Goal: Task Accomplishment & Management: Use online tool/utility

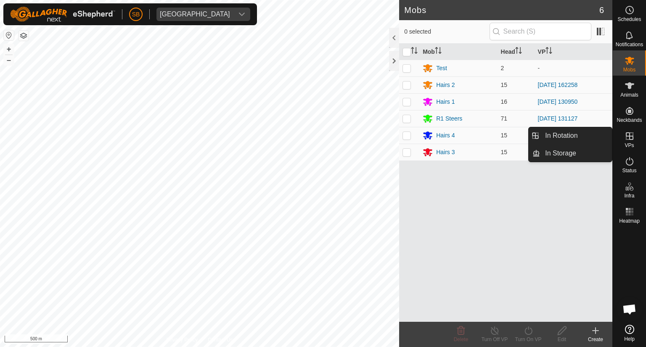
click at [628, 139] on icon at bounding box center [629, 136] width 10 height 10
click at [567, 132] on link "In Rotation" at bounding box center [576, 135] width 72 height 17
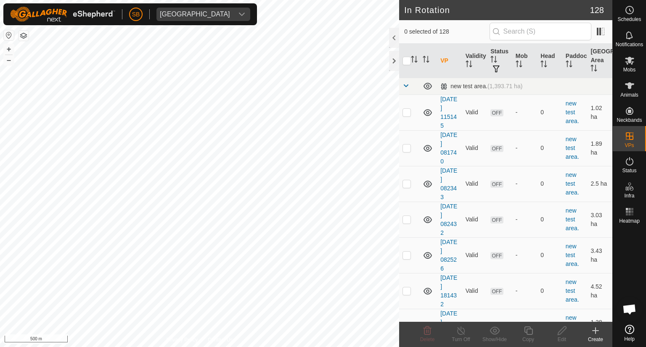
click at [598, 332] on icon at bounding box center [595, 331] width 10 height 10
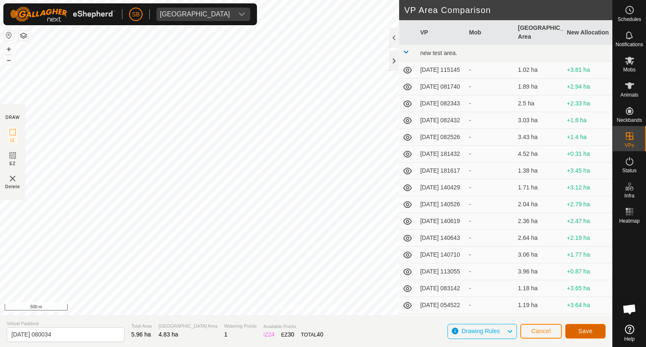
click at [585, 330] on span "Save" at bounding box center [585, 331] width 14 height 7
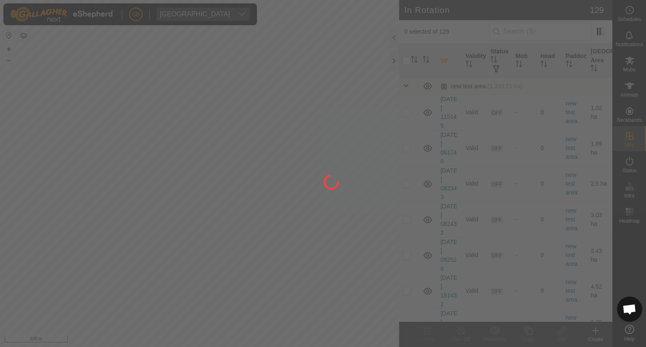
drag, startPoint x: 251, startPoint y: 260, endPoint x: 314, endPoint y: 222, distance: 73.0
click at [314, 222] on div at bounding box center [323, 173] width 646 height 347
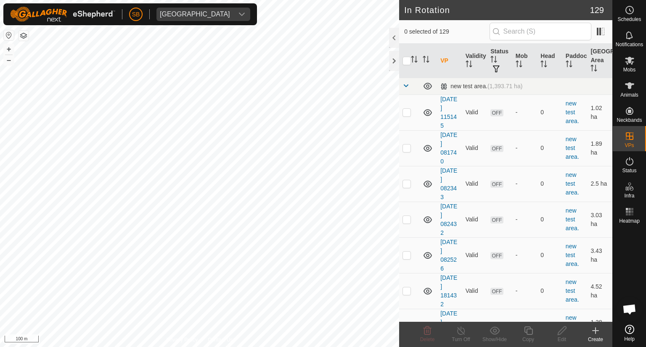
click at [596, 329] on icon at bounding box center [595, 331] width 10 height 10
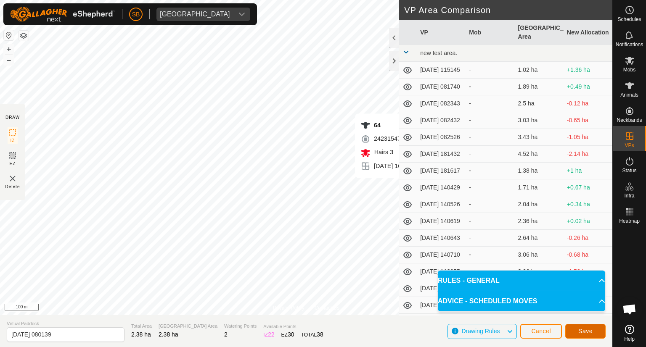
click at [594, 329] on button "Save" at bounding box center [585, 331] width 40 height 15
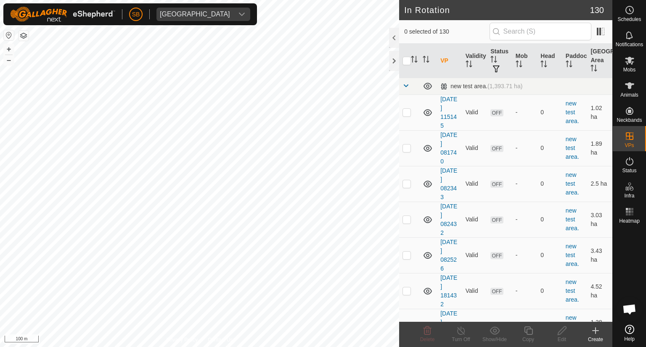
click at [596, 326] on icon at bounding box center [595, 331] width 10 height 10
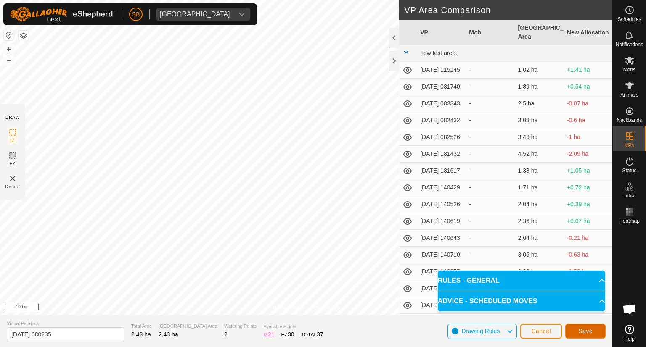
click at [579, 330] on span "Save" at bounding box center [585, 331] width 14 height 7
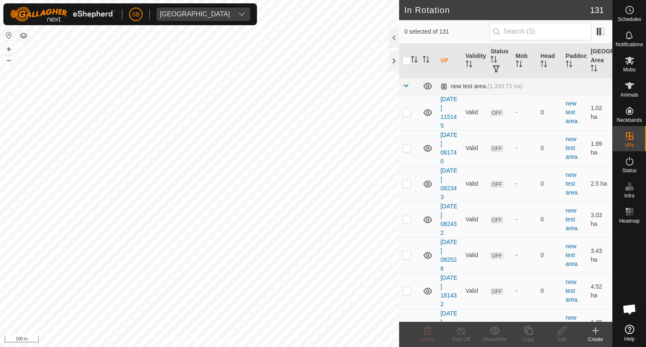
click at [594, 331] on icon at bounding box center [595, 331] width 6 height 0
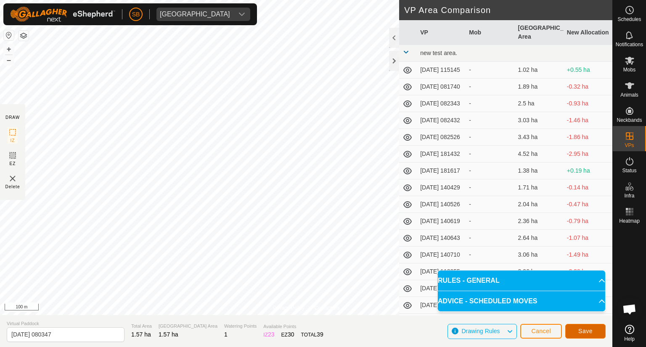
click at [586, 332] on span "Save" at bounding box center [585, 331] width 14 height 7
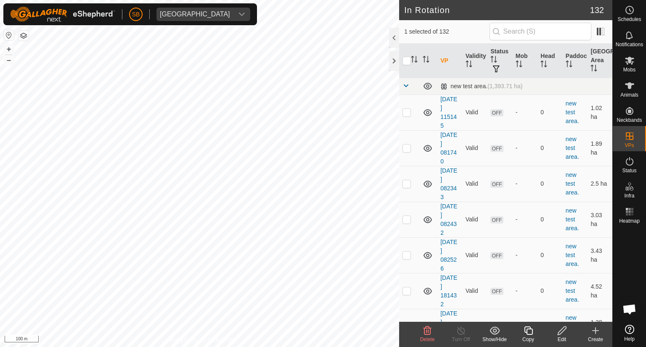
click at [429, 333] on icon at bounding box center [427, 331] width 10 height 10
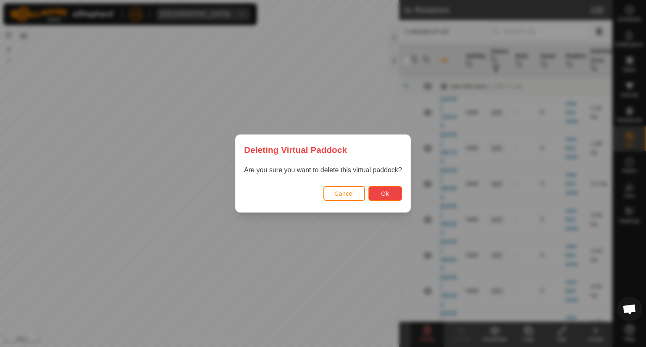
click at [382, 195] on span "Ok" at bounding box center [385, 193] width 8 height 7
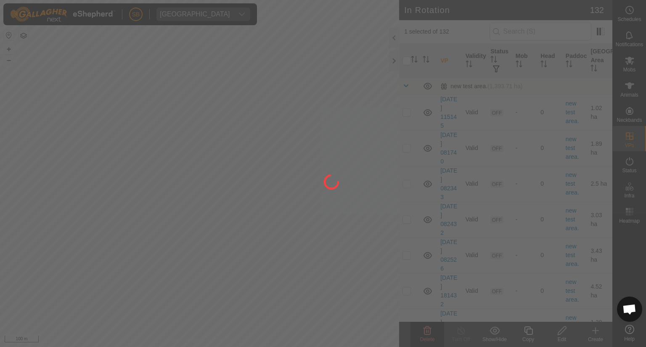
checkbox input "false"
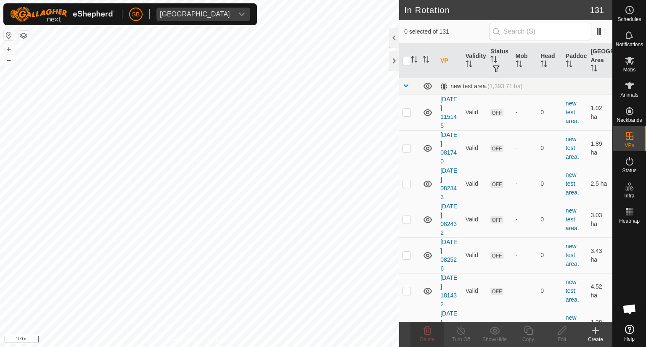
click at [592, 329] on icon at bounding box center [595, 331] width 10 height 10
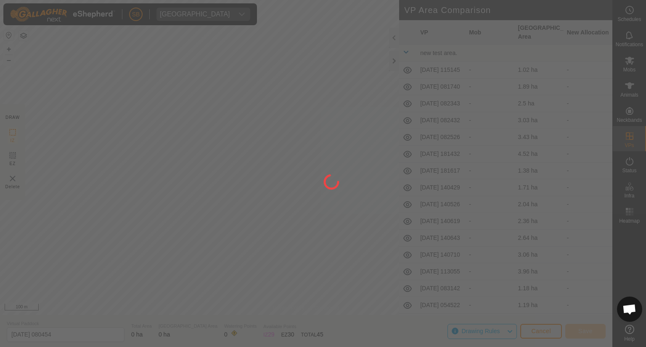
click at [308, 77] on div "SB Tangihanga station Schedules Notifications Mobs Animals Neckbands VPs Status…" at bounding box center [323, 173] width 646 height 347
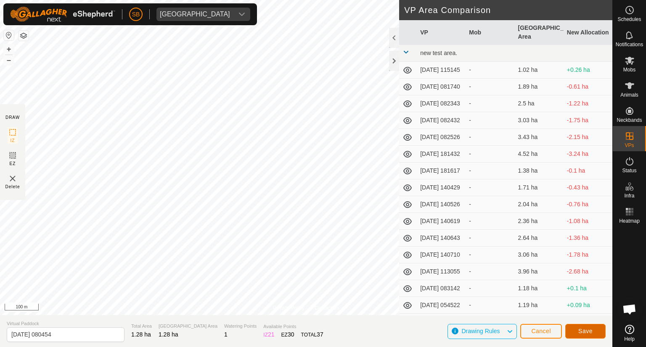
click at [585, 328] on span "Save" at bounding box center [585, 331] width 14 height 7
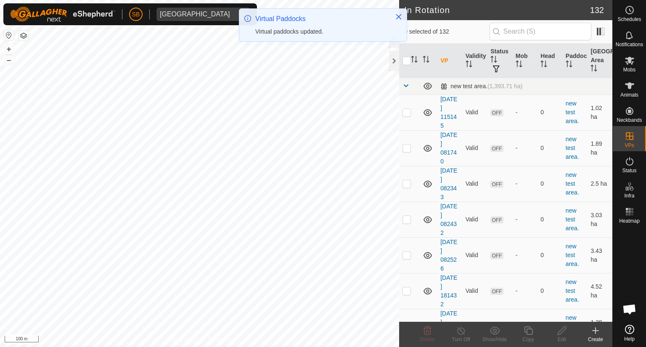
checkbox input "true"
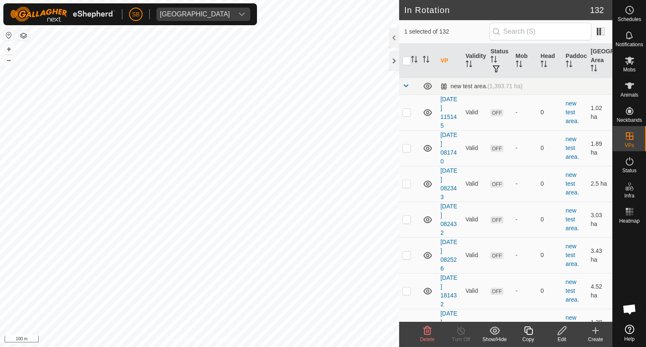
click at [562, 332] on icon at bounding box center [561, 331] width 8 height 8
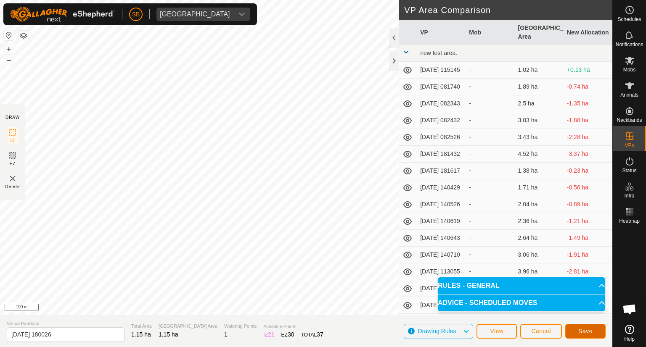
click at [586, 328] on span "Save" at bounding box center [585, 331] width 14 height 7
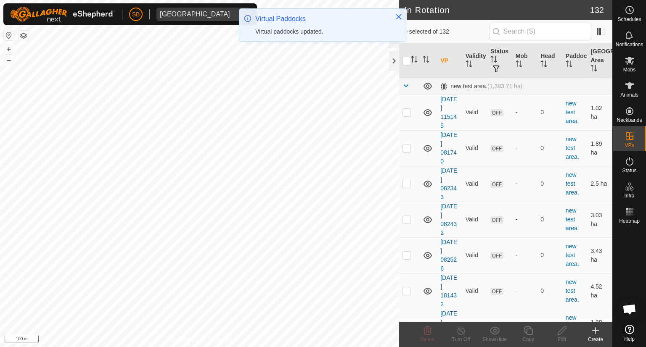
click at [594, 328] on icon at bounding box center [595, 331] width 10 height 10
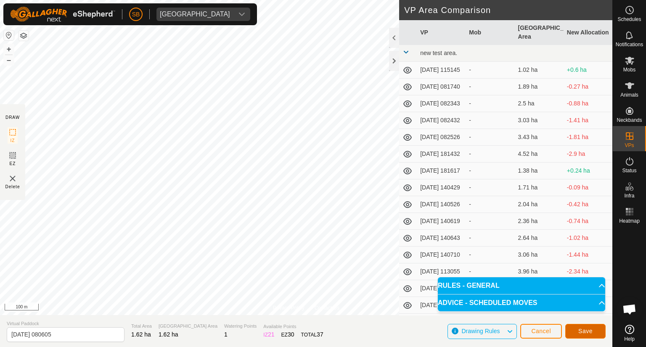
click at [584, 328] on span "Save" at bounding box center [585, 331] width 14 height 7
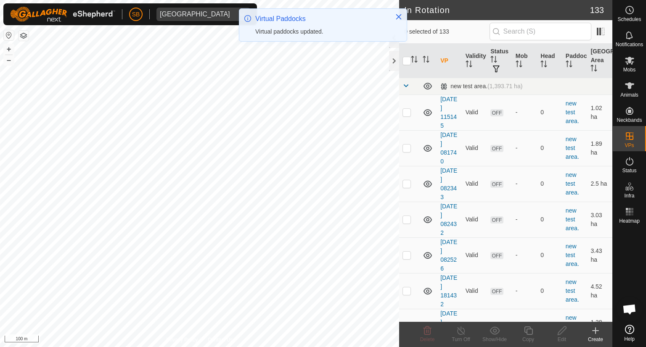
click at [595, 329] on icon at bounding box center [595, 331] width 0 height 6
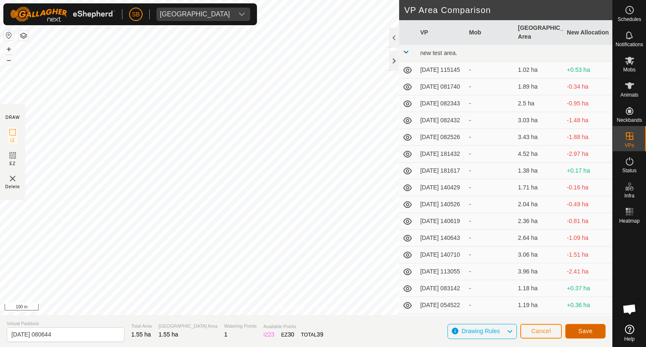
click at [585, 330] on span "Save" at bounding box center [585, 331] width 14 height 7
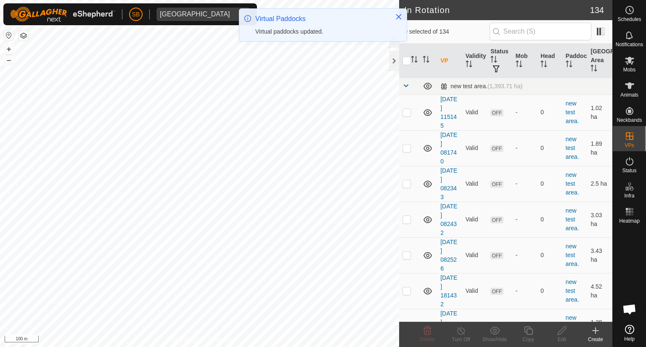
checkbox input "true"
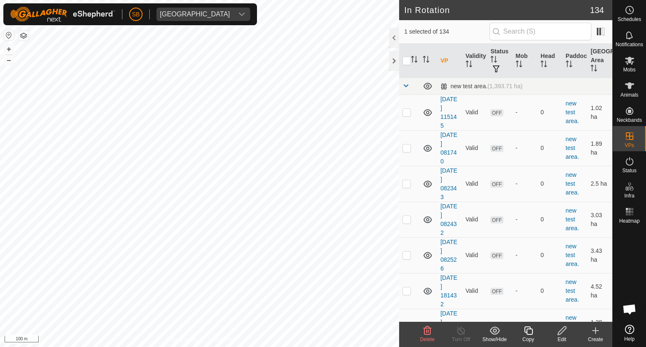
click at [559, 333] on icon at bounding box center [562, 331] width 11 height 10
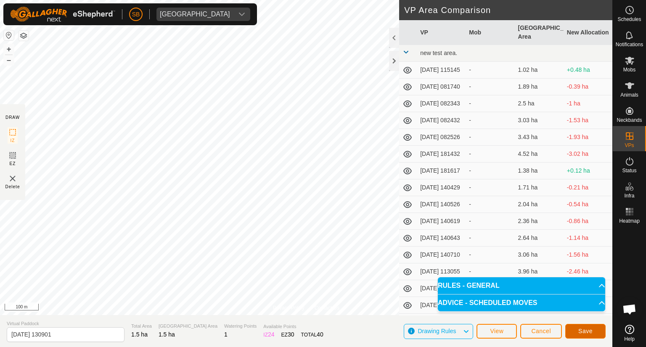
click at [587, 325] on button "Save" at bounding box center [585, 331] width 40 height 15
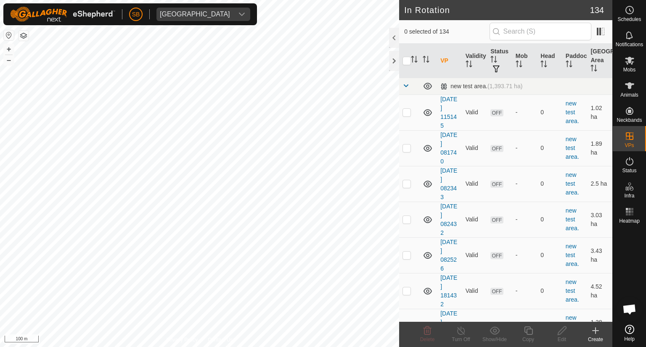
click at [597, 330] on icon at bounding box center [595, 331] width 10 height 10
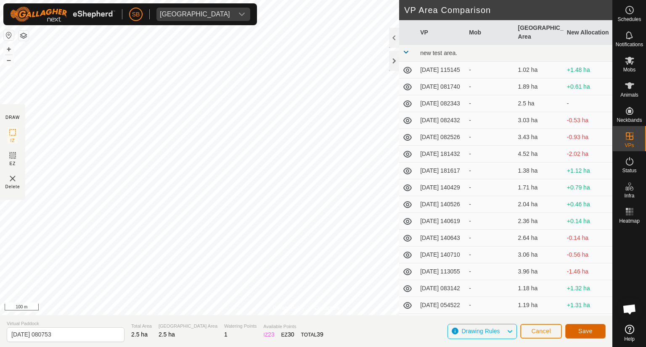
click at [599, 332] on button "Save" at bounding box center [585, 331] width 40 height 15
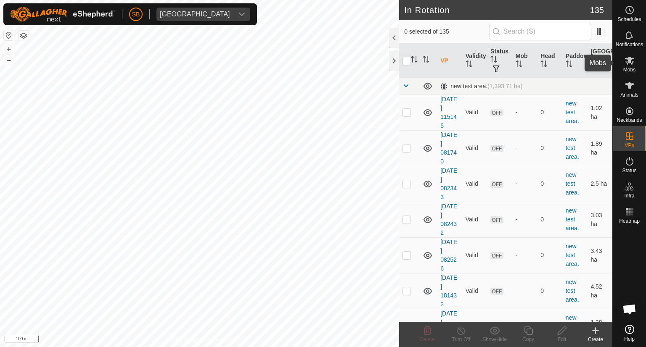
click at [632, 65] on icon at bounding box center [629, 60] width 10 height 10
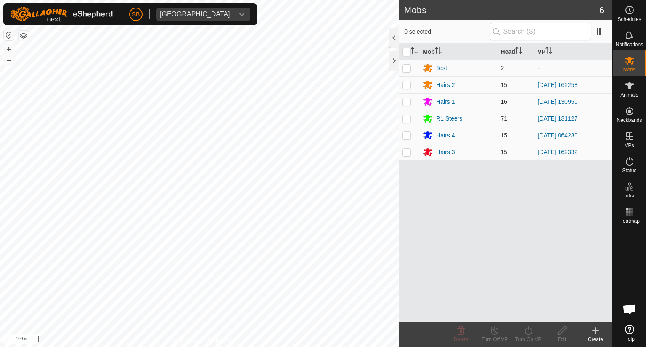
click at [407, 104] on p-checkbox at bounding box center [406, 101] width 8 height 7
checkbox input "true"
click at [530, 330] on icon at bounding box center [528, 331] width 11 height 10
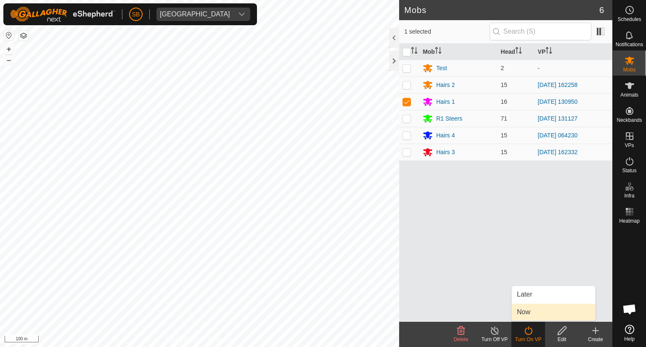
click at [532, 314] on link "Now" at bounding box center [553, 312] width 83 height 17
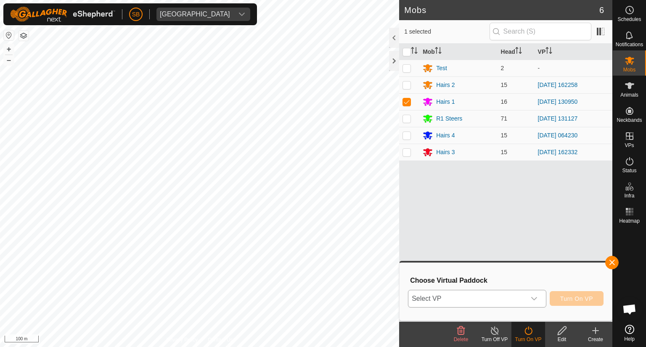
click at [537, 300] on icon "dropdown trigger" at bounding box center [533, 298] width 7 height 7
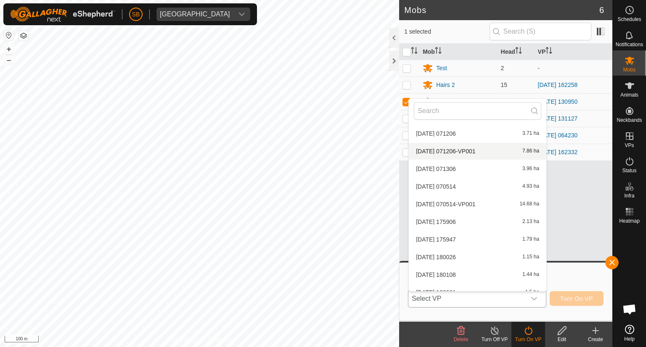
scroll to position [2234, 0]
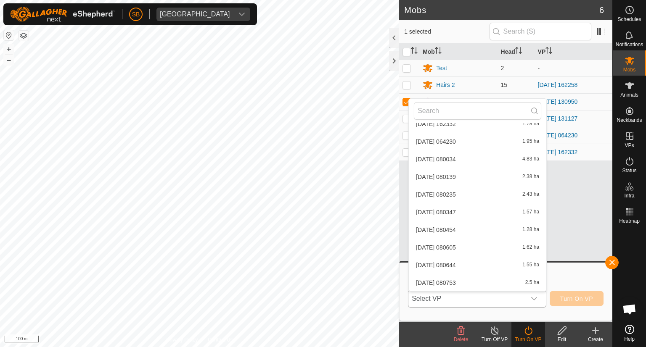
click at [465, 177] on li "[DATE] 080139 2.38 ha" at bounding box center [477, 177] width 137 height 17
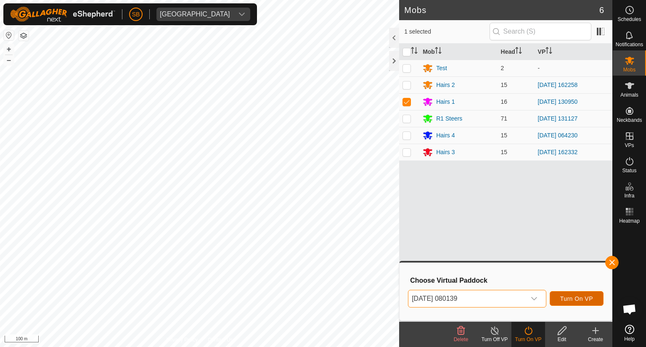
click at [586, 296] on span "Turn On VP" at bounding box center [576, 298] width 33 height 7
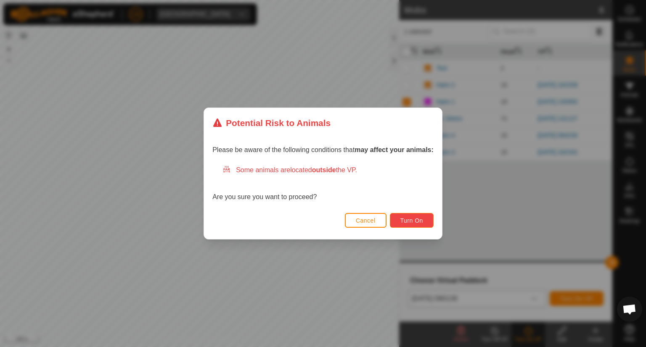
click at [421, 219] on span "Turn On" at bounding box center [411, 220] width 23 height 7
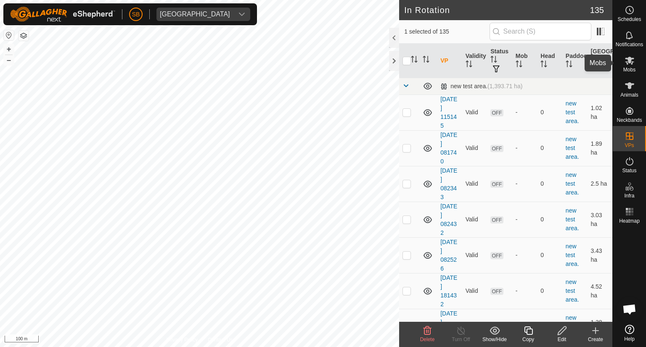
click at [631, 59] on icon at bounding box center [629, 61] width 9 height 8
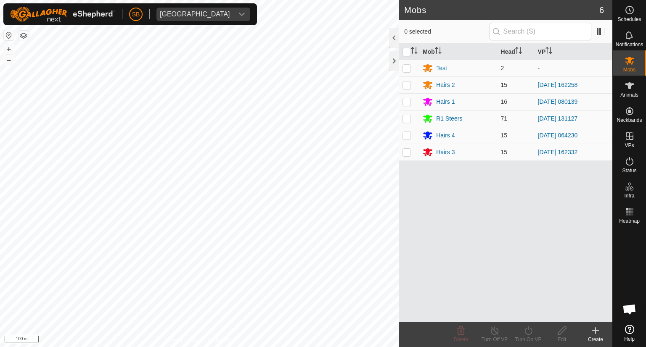
click at [405, 84] on p-checkbox at bounding box center [406, 85] width 8 height 7
checkbox input "true"
click at [531, 332] on icon at bounding box center [528, 331] width 8 height 8
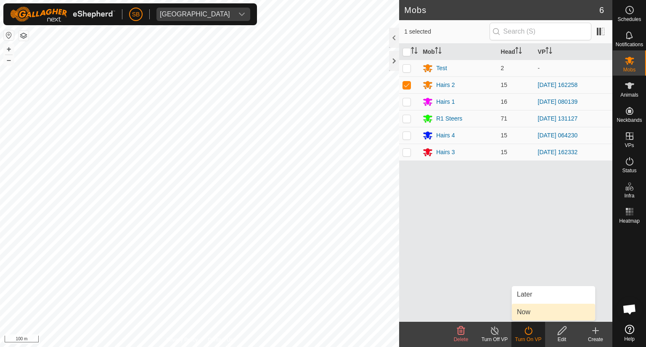
click at [528, 312] on link "Now" at bounding box center [553, 312] width 83 height 17
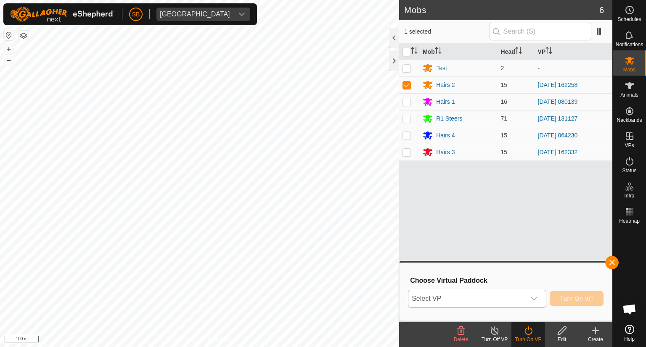
click at [531, 298] on icon "dropdown trigger" at bounding box center [533, 298] width 7 height 7
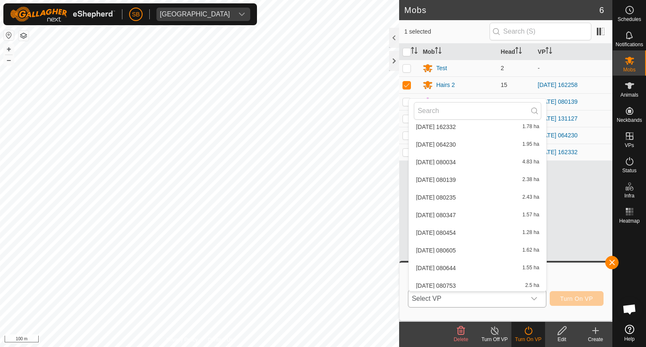
scroll to position [2234, 0]
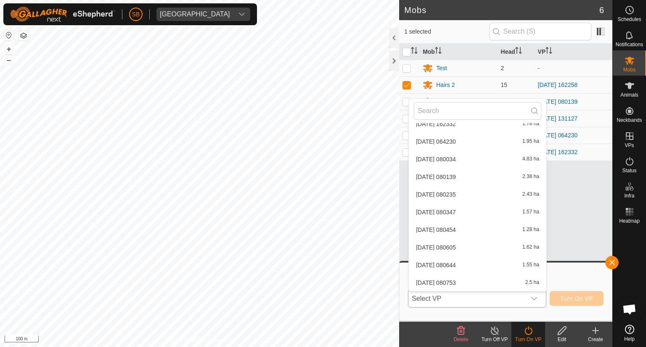
click at [470, 210] on li "[DATE] 080347 1.57 ha" at bounding box center [477, 212] width 137 height 17
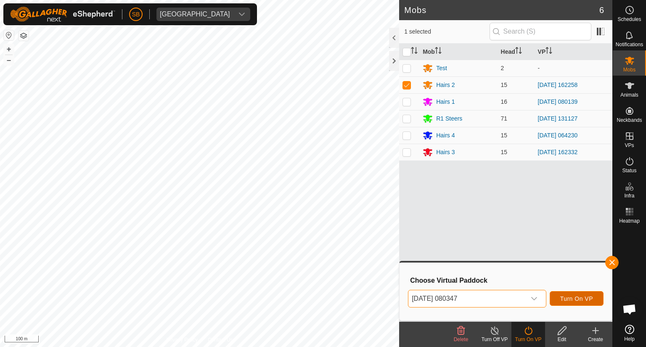
click at [573, 295] on span "Turn On VP" at bounding box center [576, 298] width 33 height 7
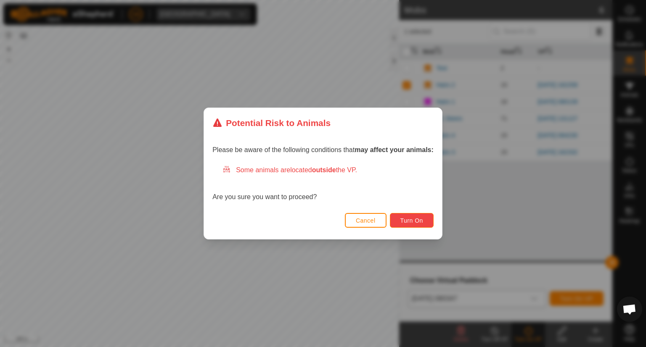
click at [409, 218] on span "Turn On" at bounding box center [411, 220] width 23 height 7
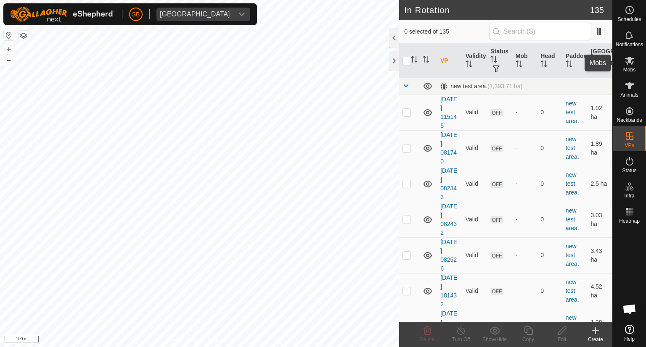
click at [630, 62] on icon at bounding box center [629, 61] width 9 height 8
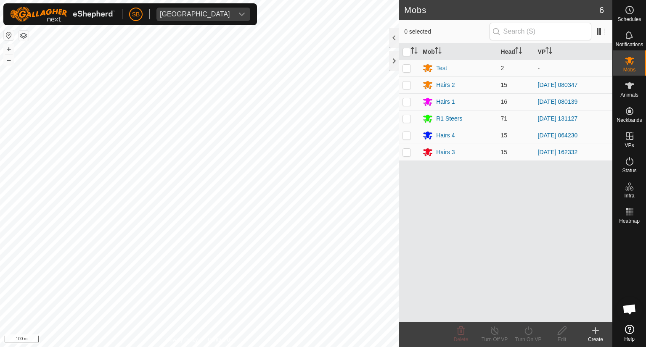
click at [409, 85] on p-checkbox at bounding box center [406, 85] width 8 height 7
checkbox input "true"
click at [526, 335] on icon at bounding box center [528, 331] width 11 height 10
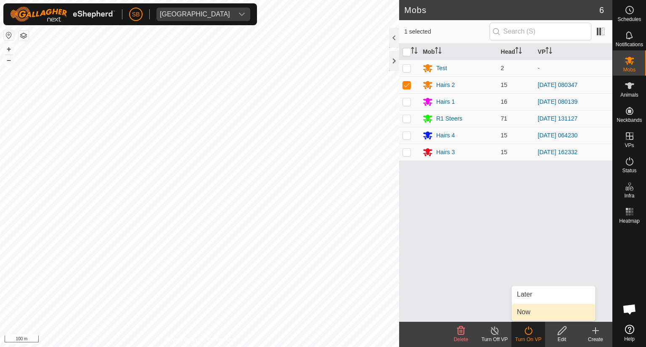
click at [526, 306] on link "Now" at bounding box center [553, 312] width 83 height 17
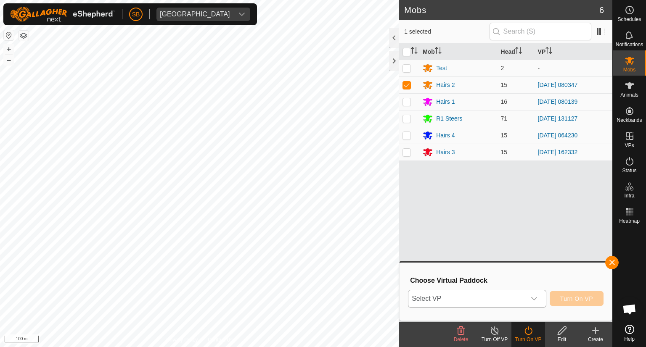
click at [535, 300] on icon "dropdown trigger" at bounding box center [533, 298] width 7 height 7
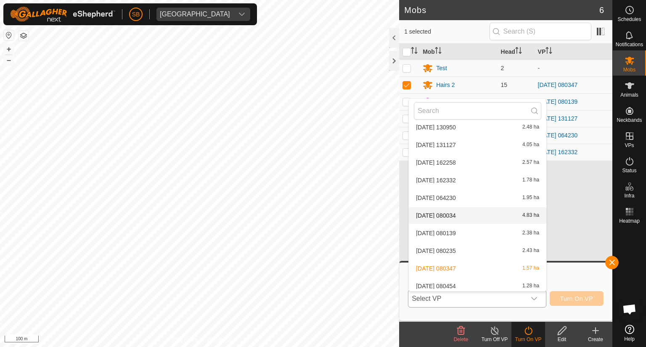
scroll to position [2176, 0]
click at [489, 159] on li "[DATE] 162258 2.57 ha" at bounding box center [477, 163] width 137 height 17
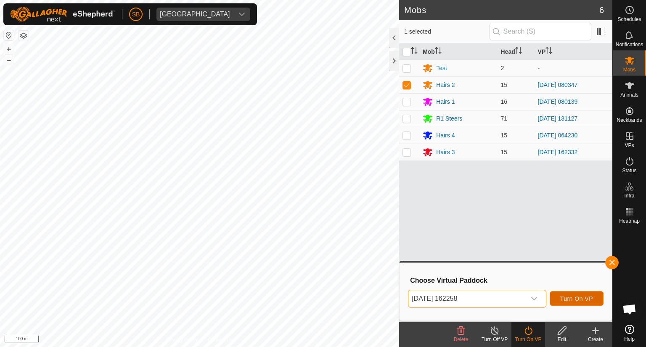
click at [588, 301] on span "Turn On VP" at bounding box center [576, 298] width 33 height 7
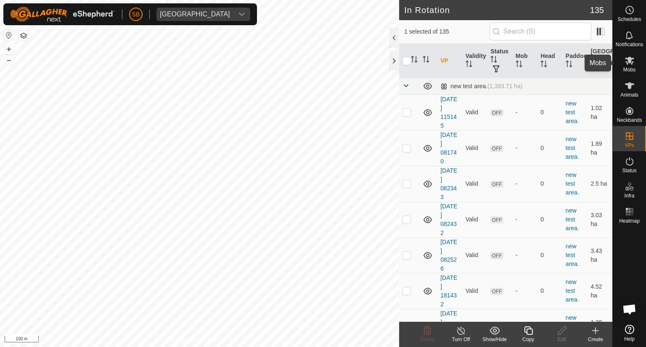
click at [632, 61] on icon at bounding box center [629, 60] width 10 height 10
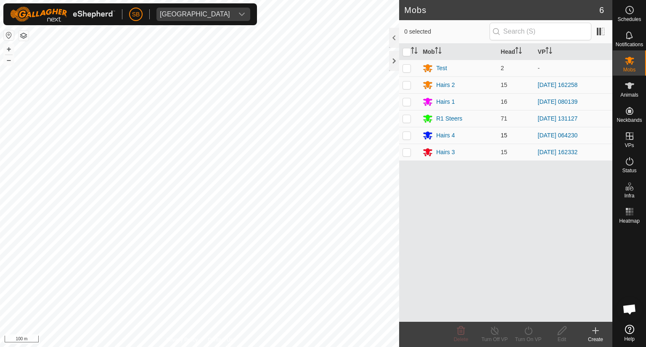
click at [404, 135] on p-checkbox at bounding box center [406, 135] width 8 height 7
checkbox input "true"
click at [526, 332] on icon at bounding box center [528, 331] width 11 height 10
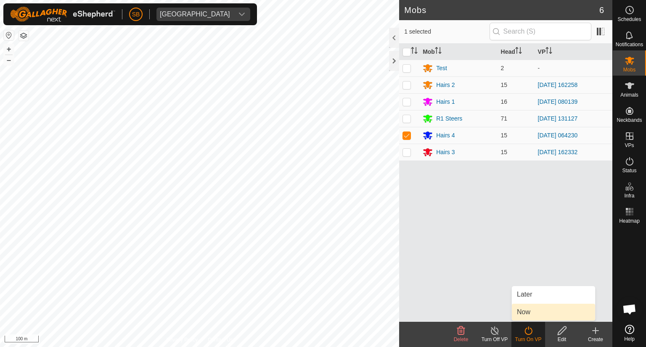
click at [527, 311] on link "Now" at bounding box center [553, 312] width 83 height 17
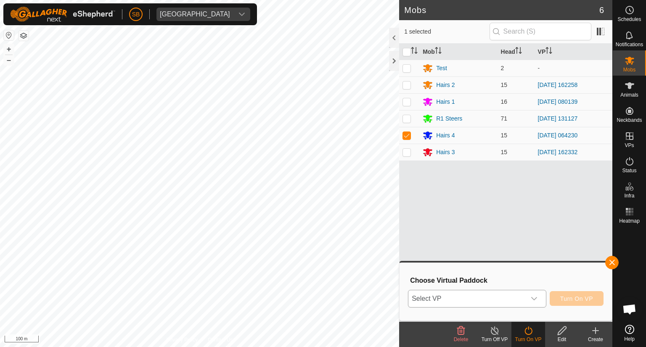
click at [536, 299] on icon "dropdown trigger" at bounding box center [533, 298] width 7 height 7
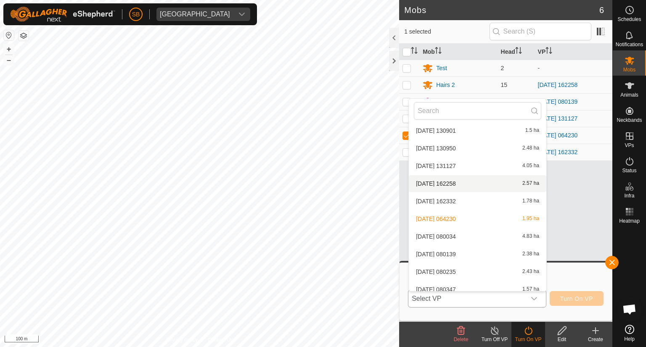
scroll to position [2154, 0]
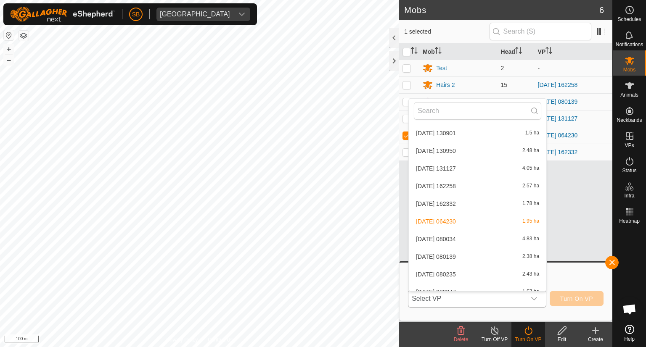
click at [459, 134] on li "[DATE] 130901 1.5 ha" at bounding box center [477, 133] width 137 height 17
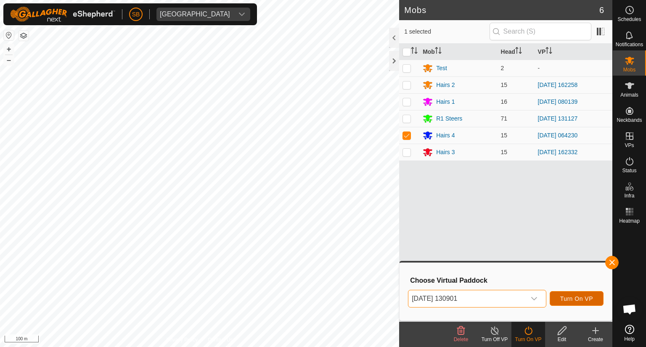
click at [575, 299] on span "Turn On VP" at bounding box center [576, 298] width 33 height 7
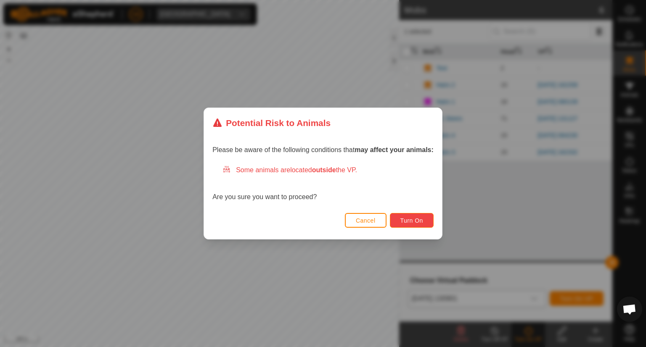
click at [417, 224] on button "Turn On" at bounding box center [412, 220] width 44 height 15
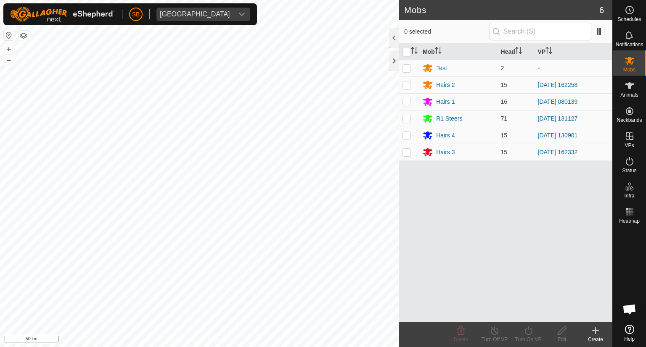
click at [405, 116] on p-checkbox at bounding box center [406, 118] width 8 height 7
checkbox input "true"
click at [528, 332] on icon at bounding box center [528, 331] width 11 height 10
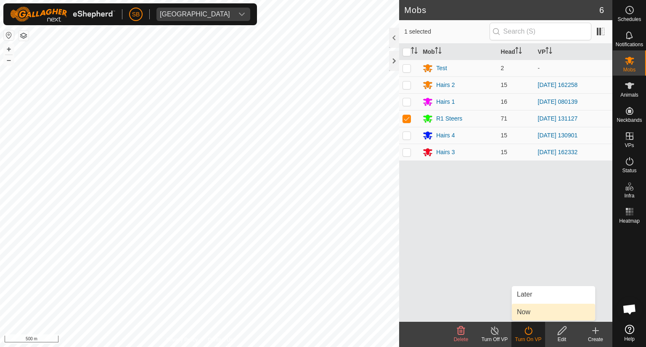
click at [521, 311] on link "Now" at bounding box center [553, 312] width 83 height 17
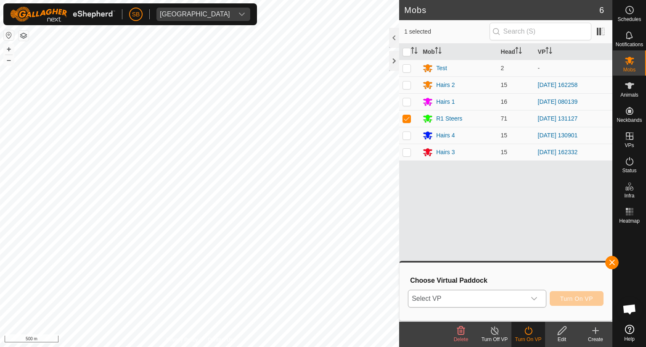
click at [533, 296] on icon "dropdown trigger" at bounding box center [533, 298] width 7 height 7
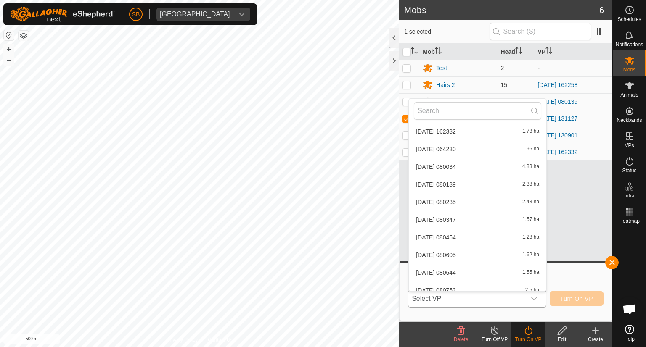
scroll to position [2234, 0]
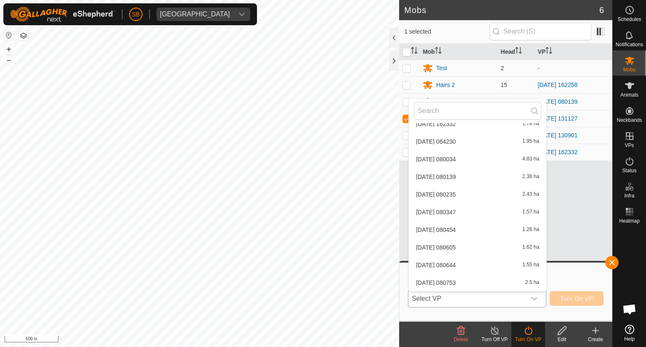
click at [467, 157] on li "2025-10-07 080034 4.83 ha" at bounding box center [477, 159] width 137 height 17
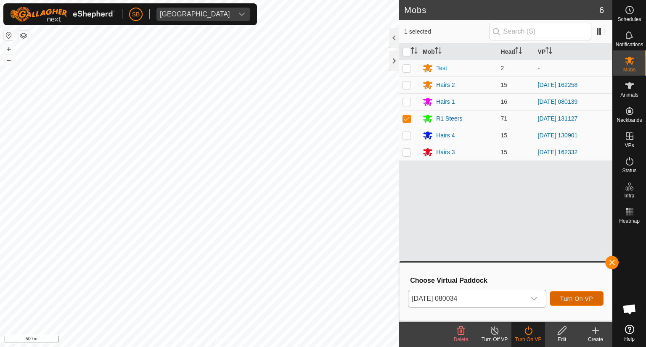
click at [590, 298] on span "Turn On VP" at bounding box center [576, 298] width 33 height 7
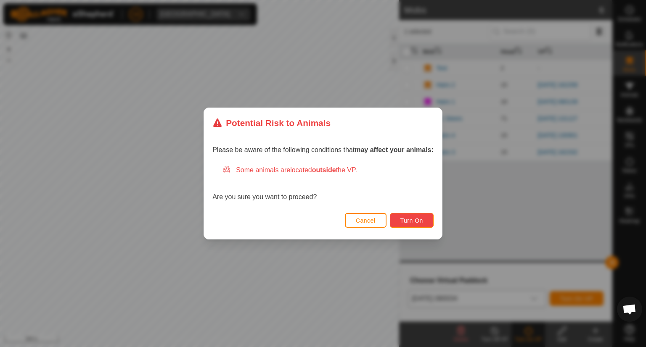
click at [425, 216] on button "Turn On" at bounding box center [412, 220] width 44 height 15
